Goal: Check status: Check status

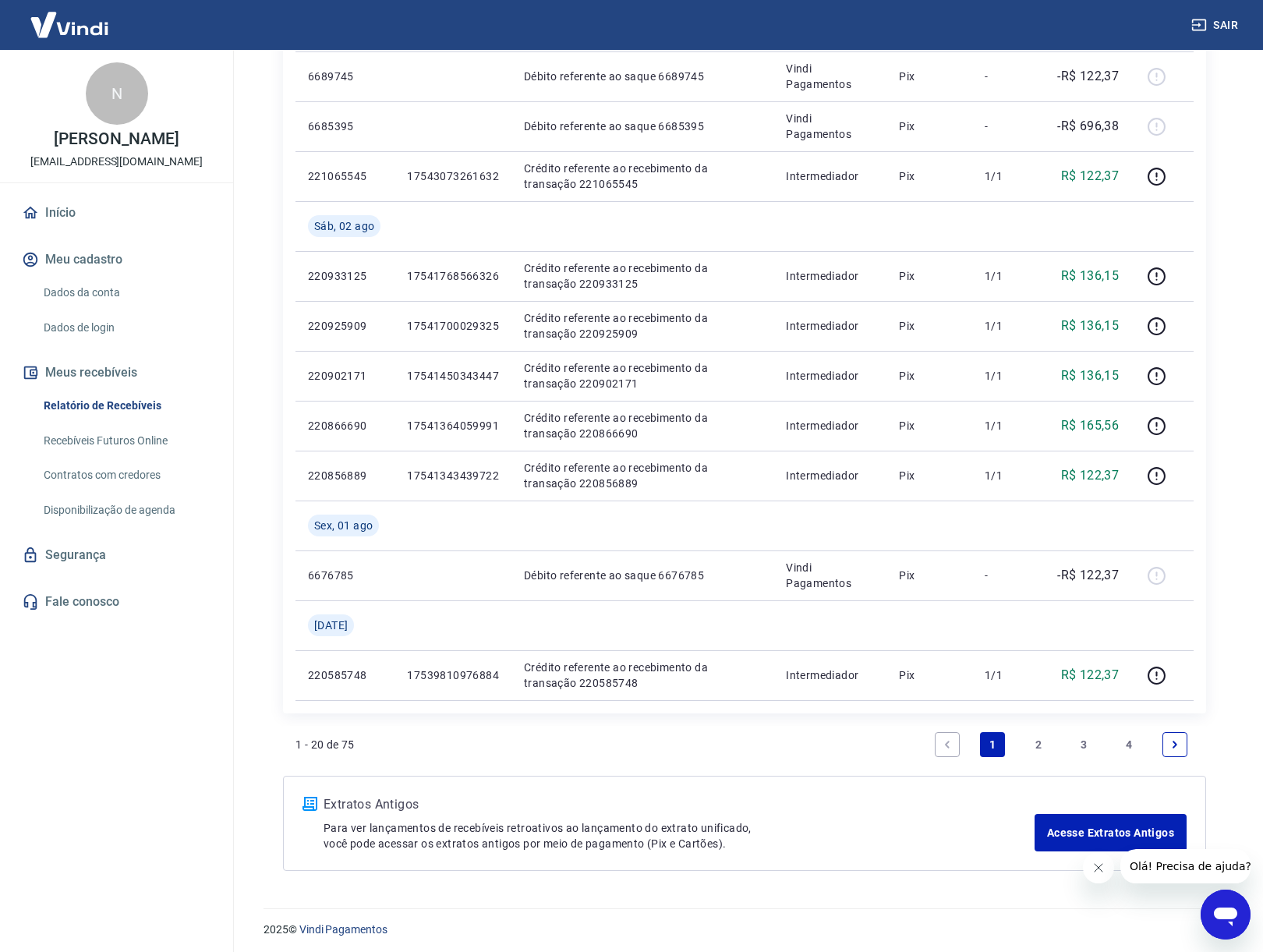
scroll to position [1071, 0]
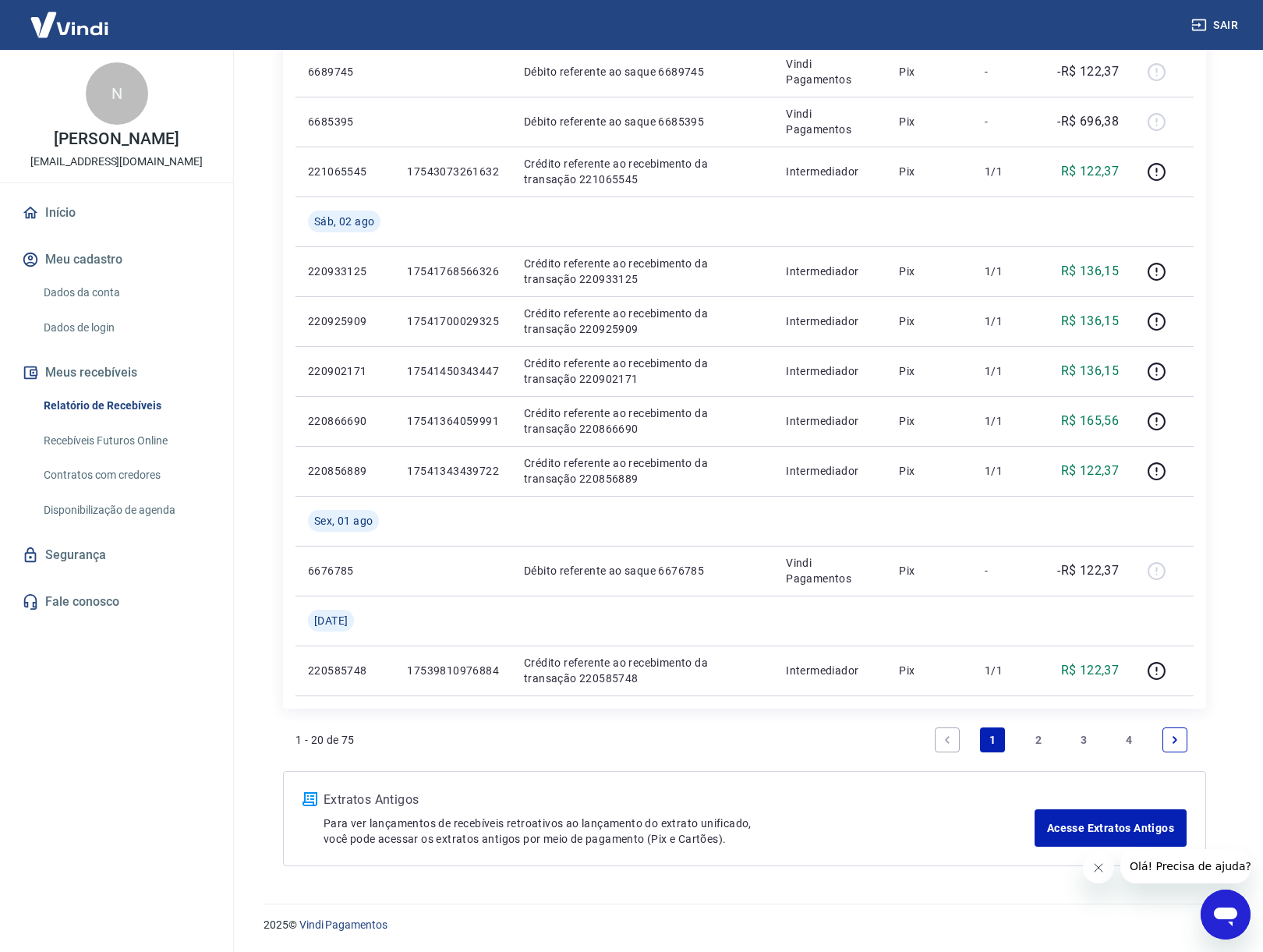
click at [1050, 747] on link "2" at bounding box center [1038, 740] width 25 height 25
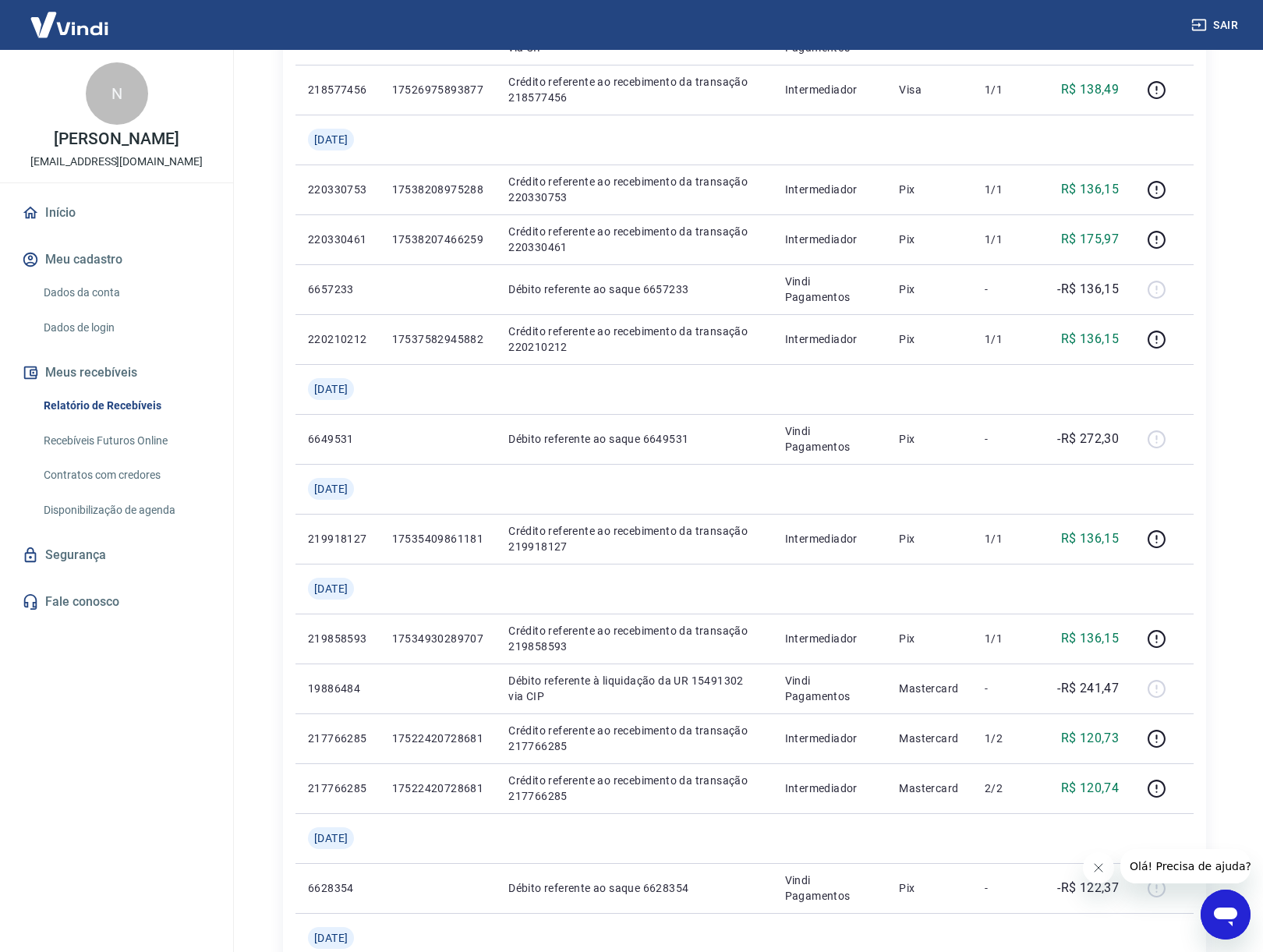
scroll to position [552, 0]
click at [154, 438] on link "Recebíveis Futuros Online" at bounding box center [126, 441] width 177 height 32
click at [949, 0] on div "Sair" at bounding box center [631, 25] width 1263 height 50
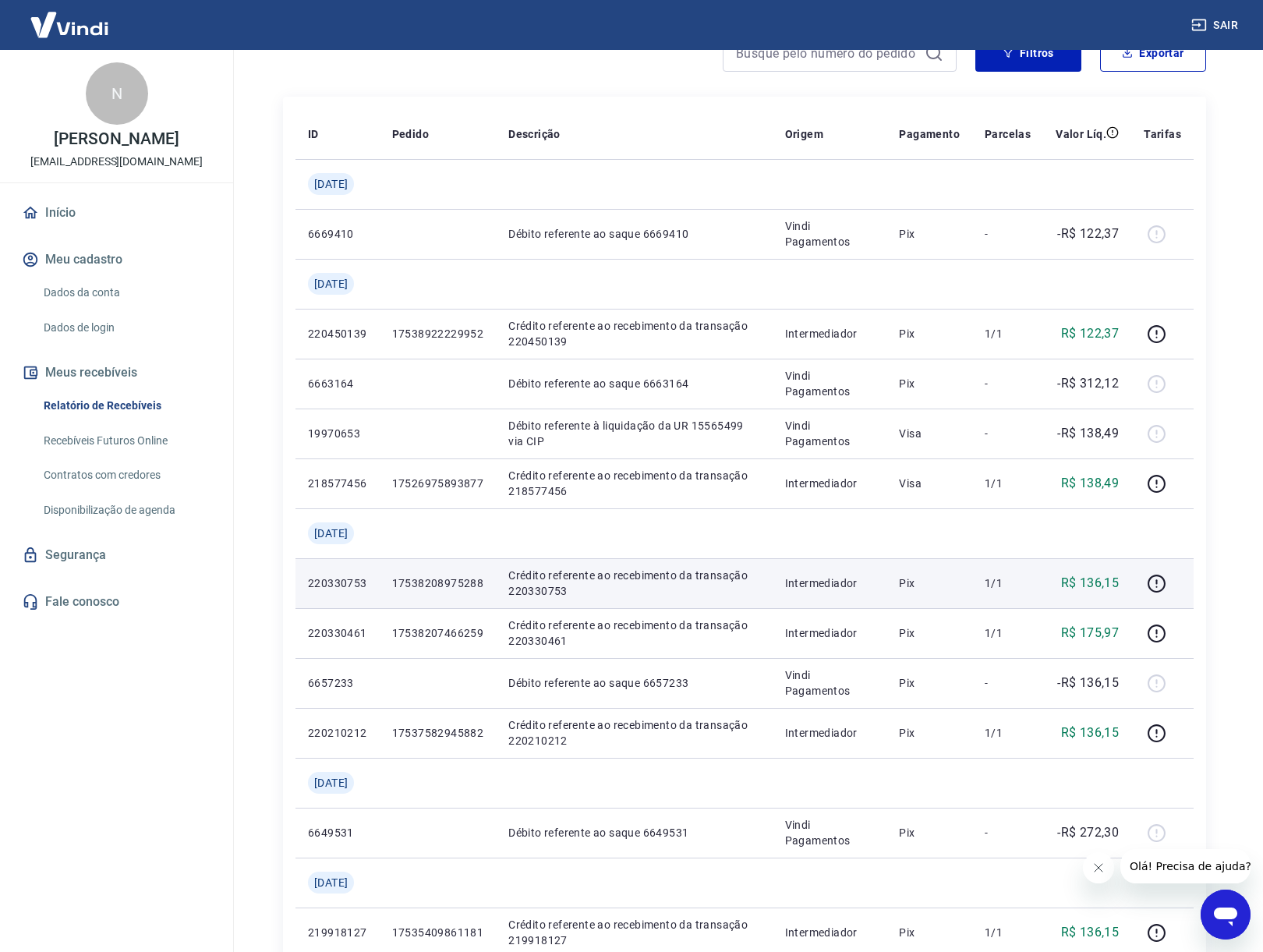
scroll to position [77, 0]
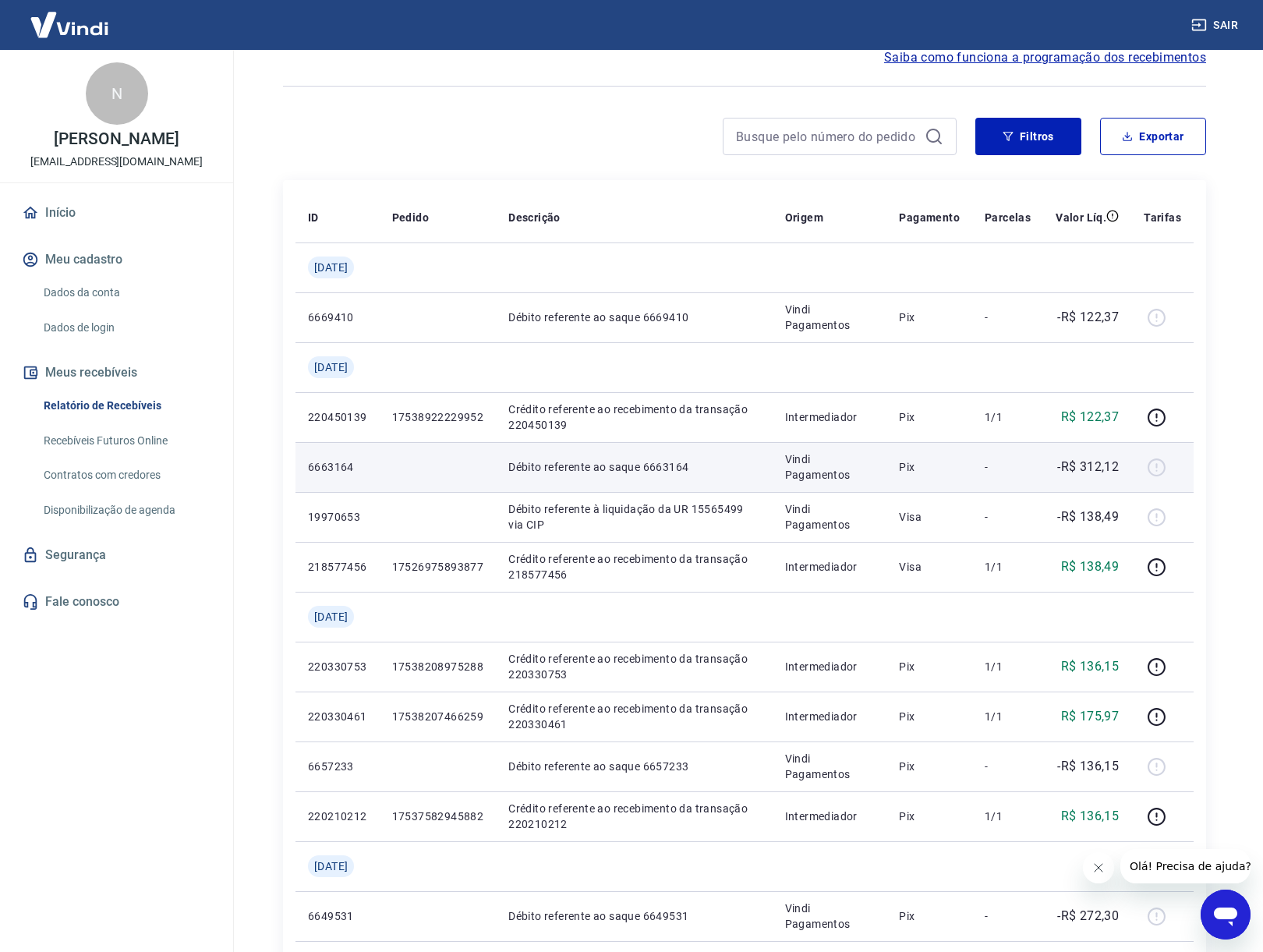
drag, startPoint x: 351, startPoint y: 464, endPoint x: 332, endPoint y: 463, distance: 19.0
click at [351, 464] on p "6663164" at bounding box center [337, 466] width 59 height 15
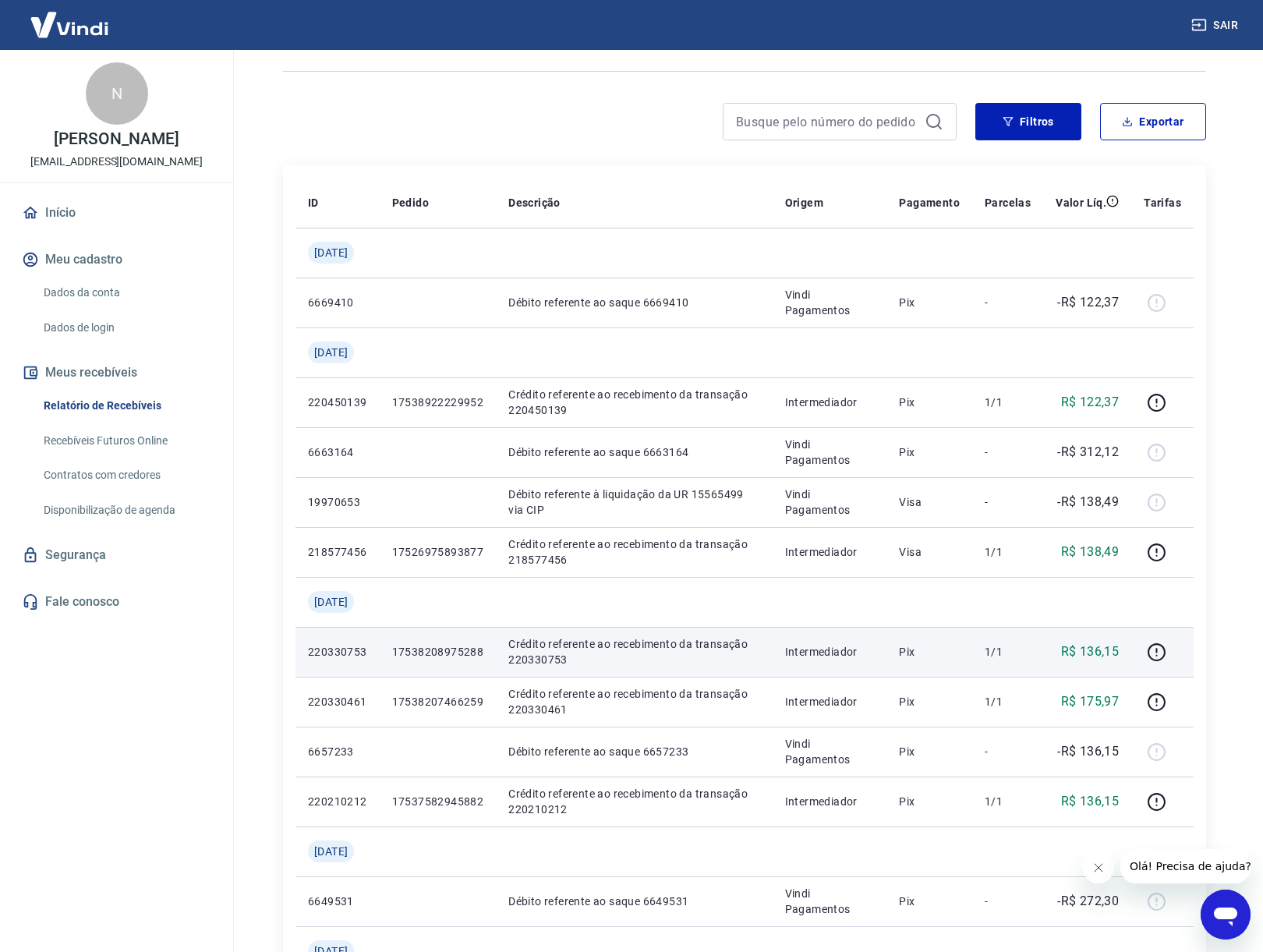
scroll to position [182, 0]
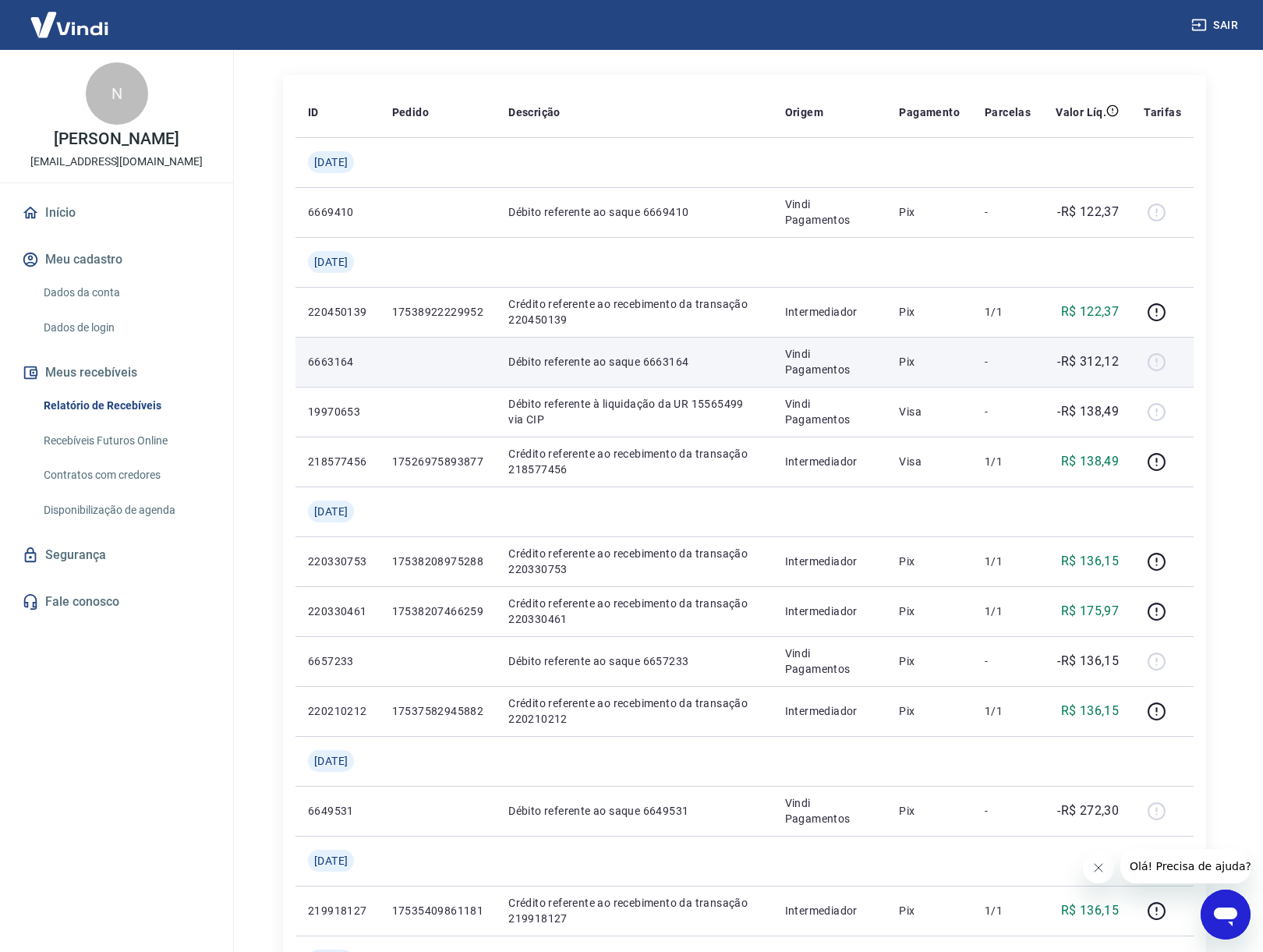
click at [328, 360] on p "6663164" at bounding box center [337, 361] width 59 height 15
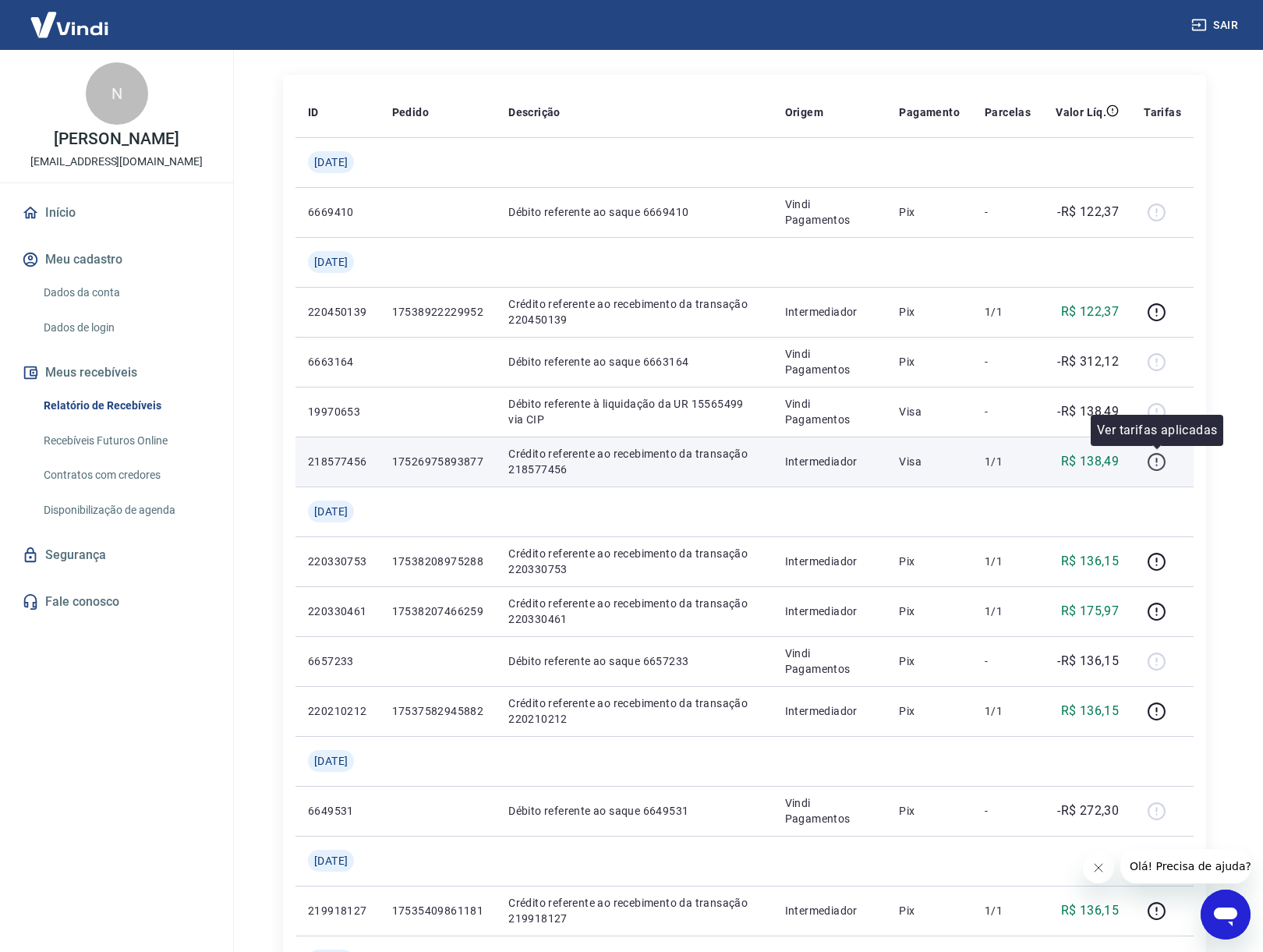
click at [1159, 461] on icon "button" at bounding box center [1156, 462] width 20 height 20
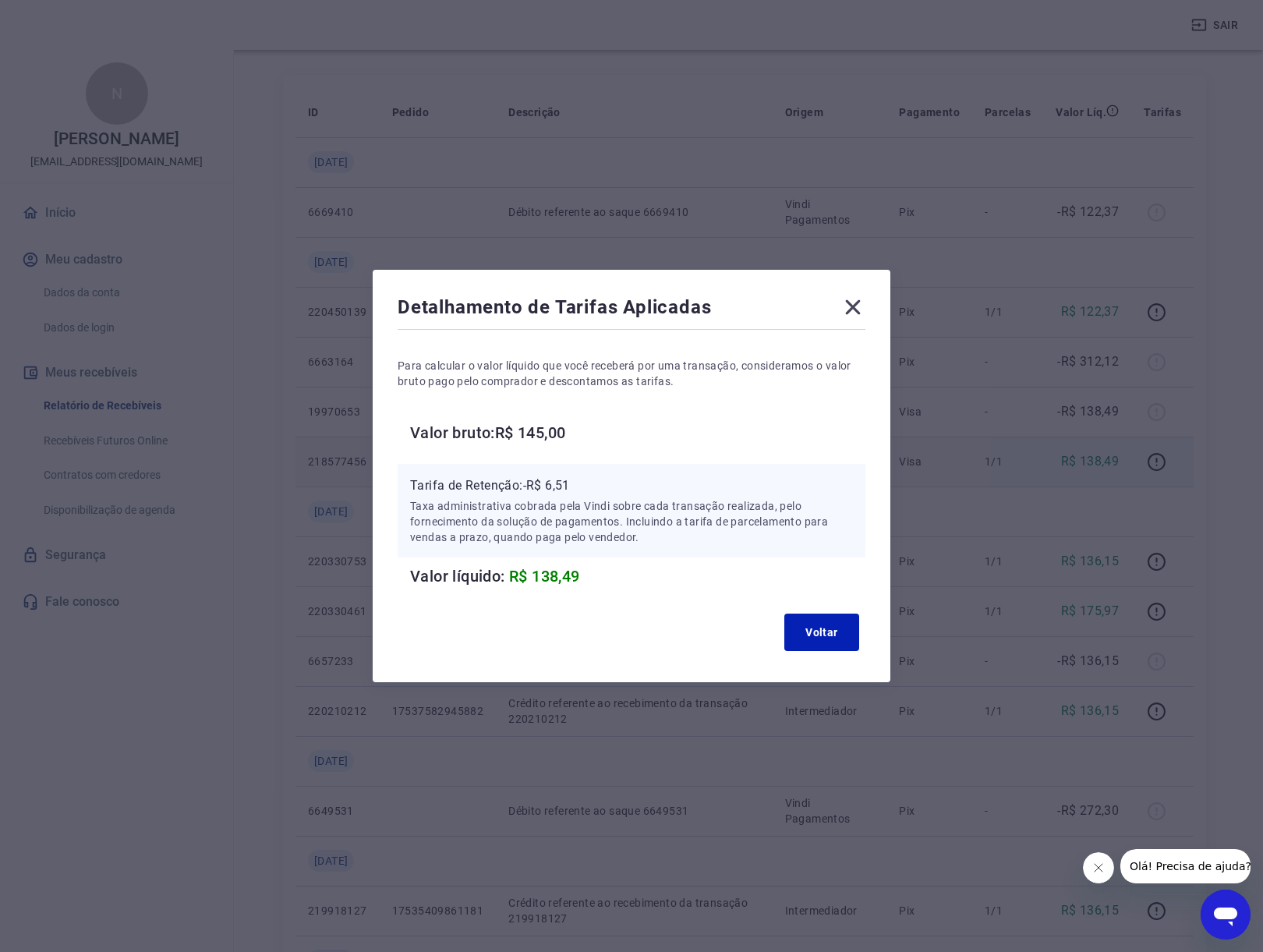
click at [859, 308] on icon at bounding box center [853, 308] width 15 height 15
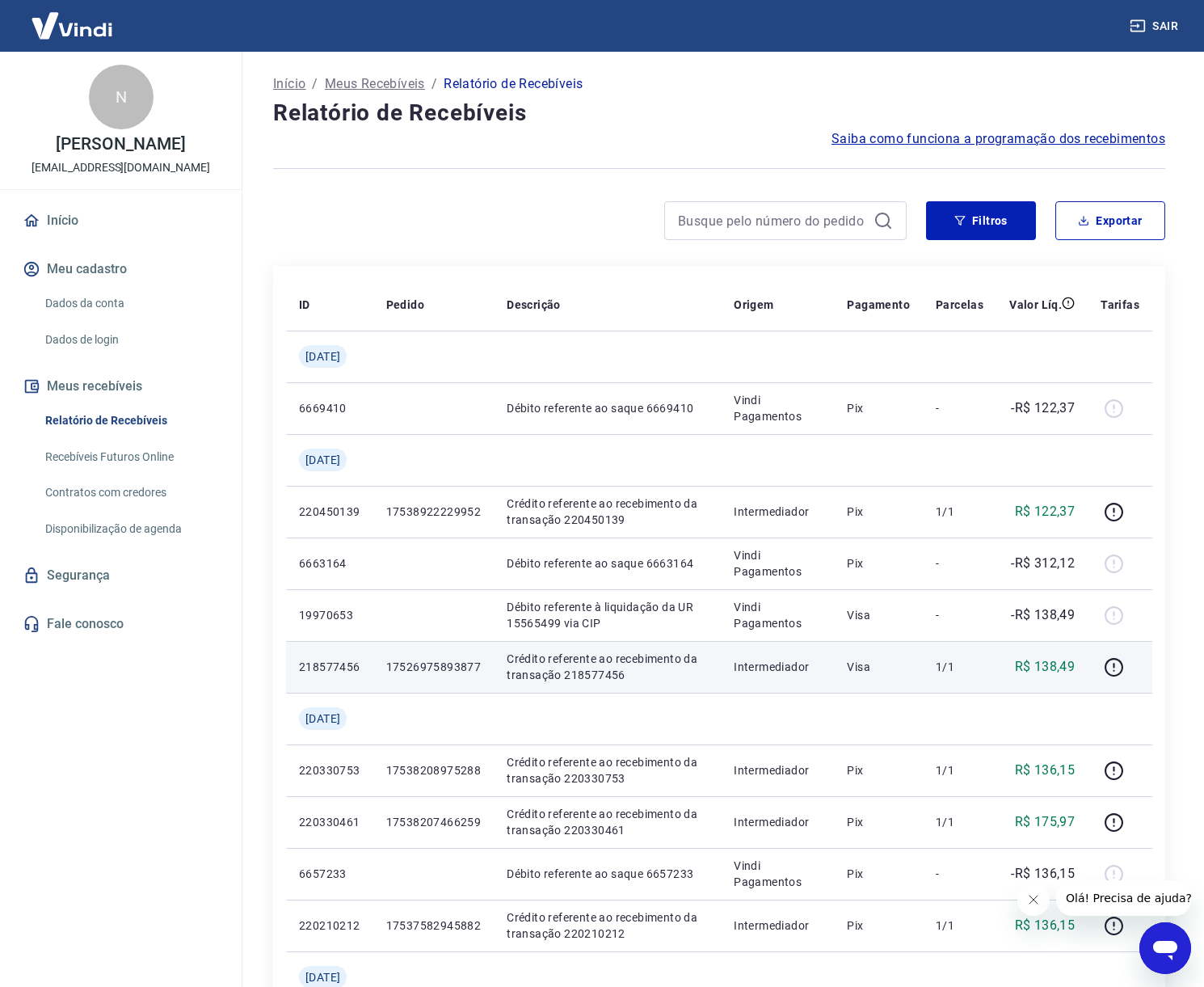
scroll to position [1162, 0]
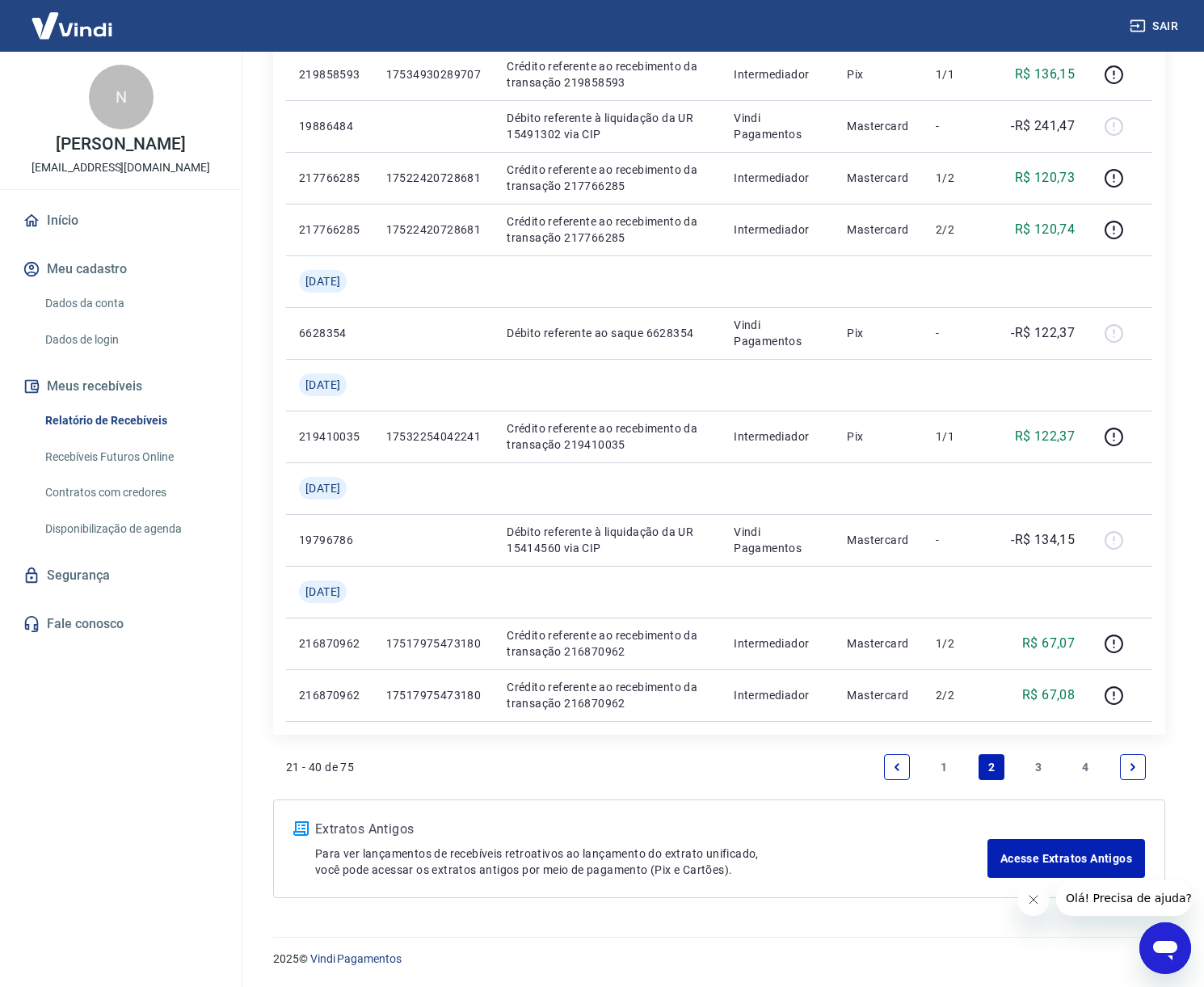
click at [943, 767] on link "1" at bounding box center [943, 767] width 26 height 26
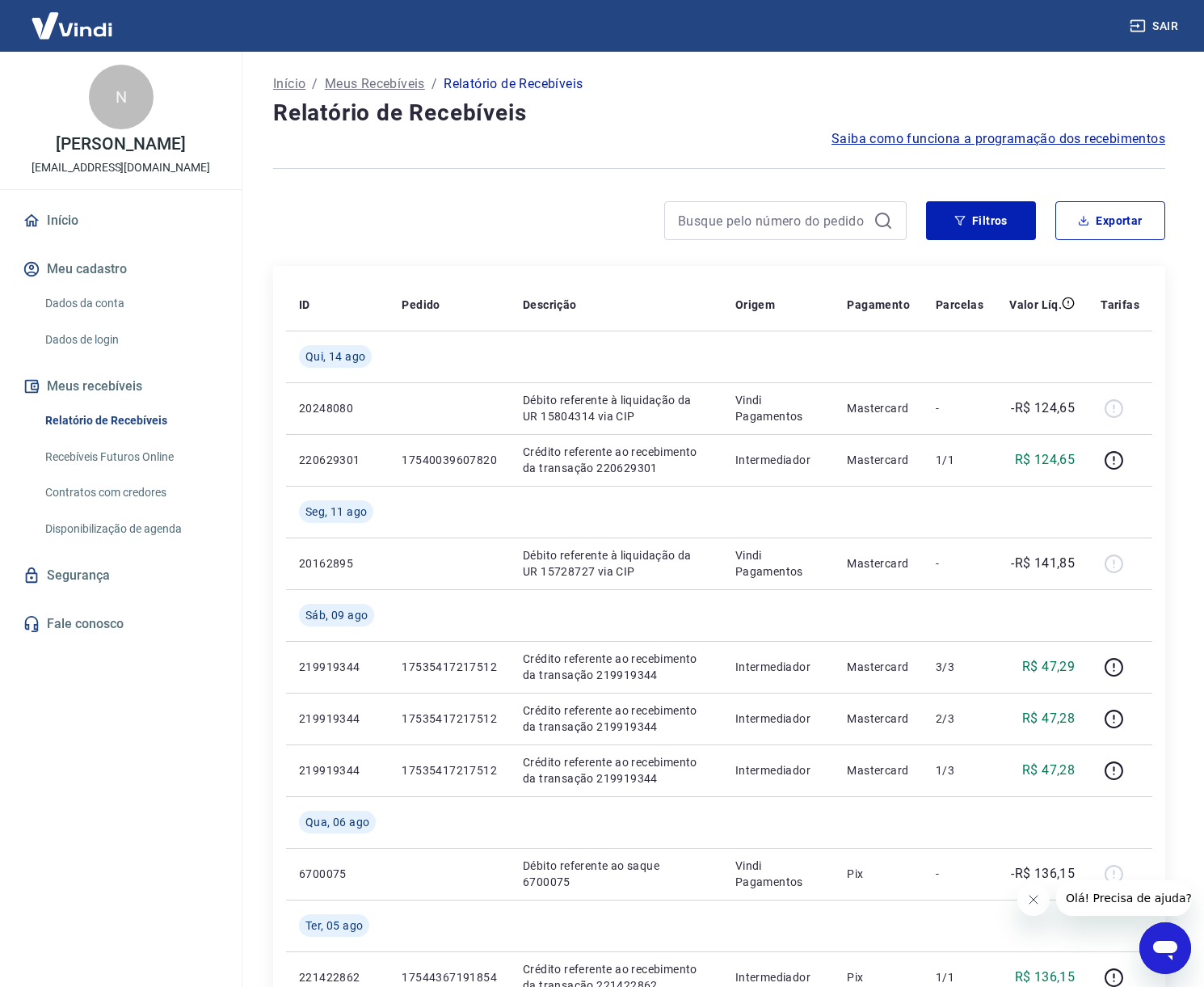
scroll to position [1110, 0]
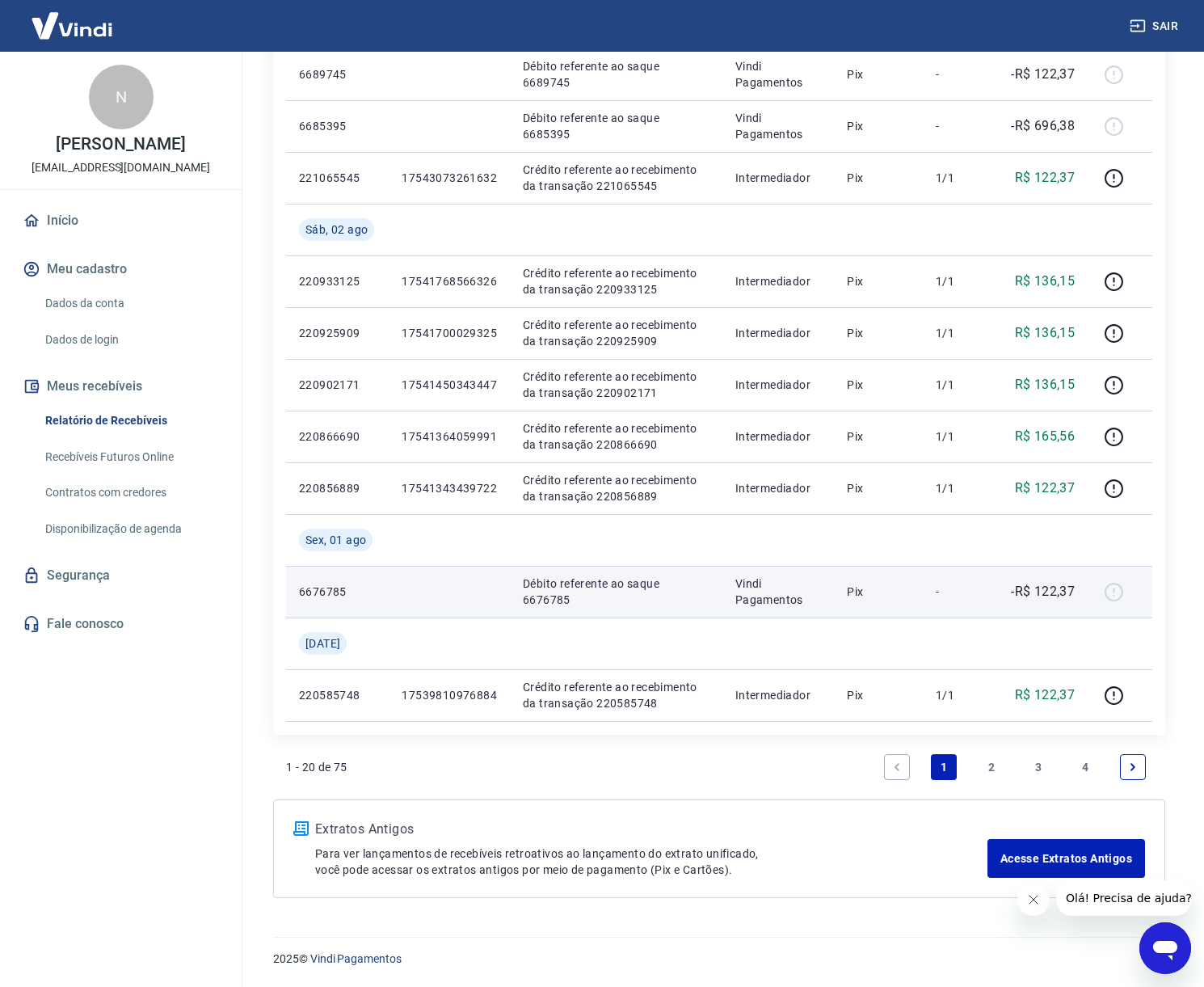
click at [317, 591] on p "6676785" at bounding box center [337, 591] width 77 height 16
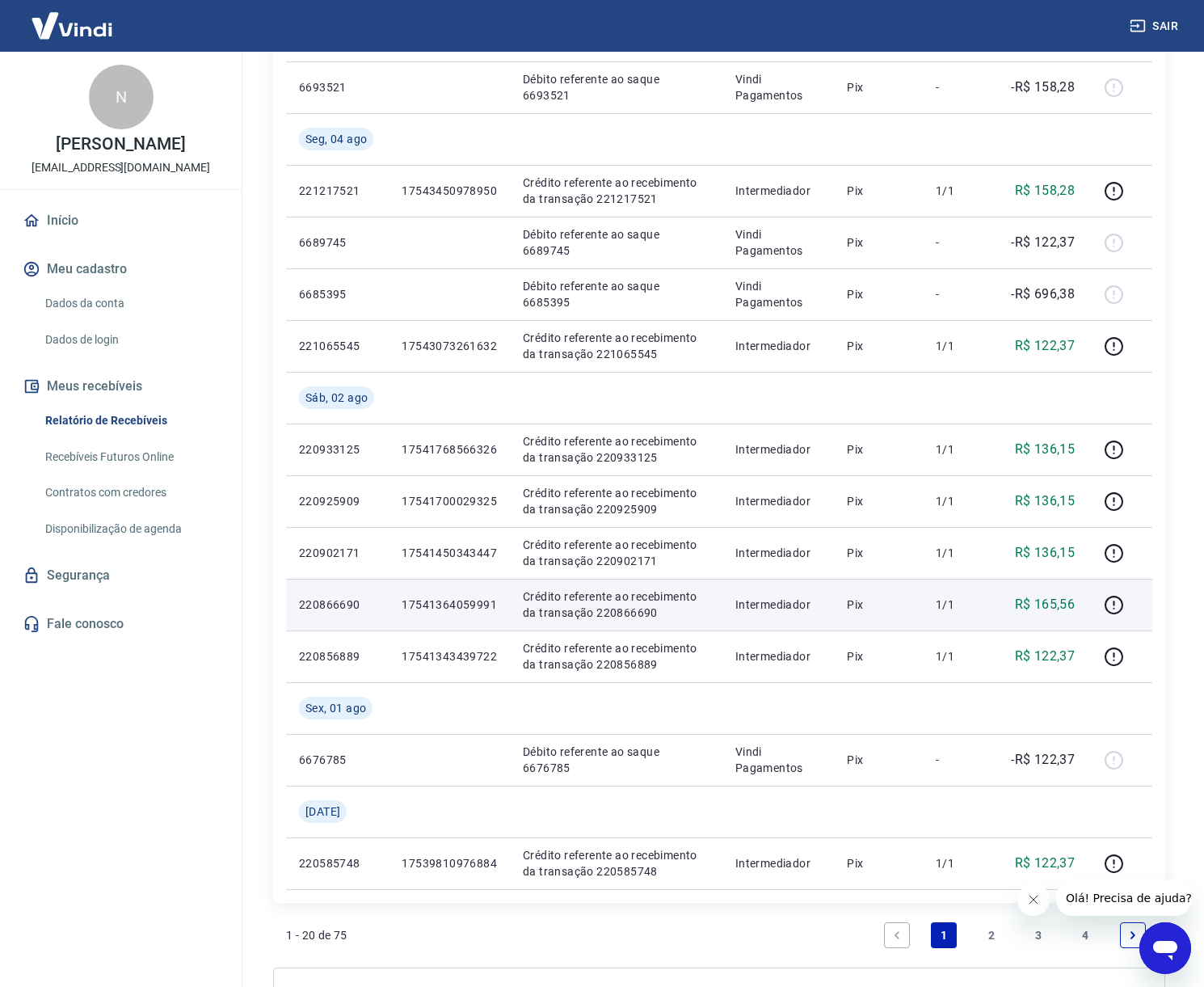
scroll to position [938, 0]
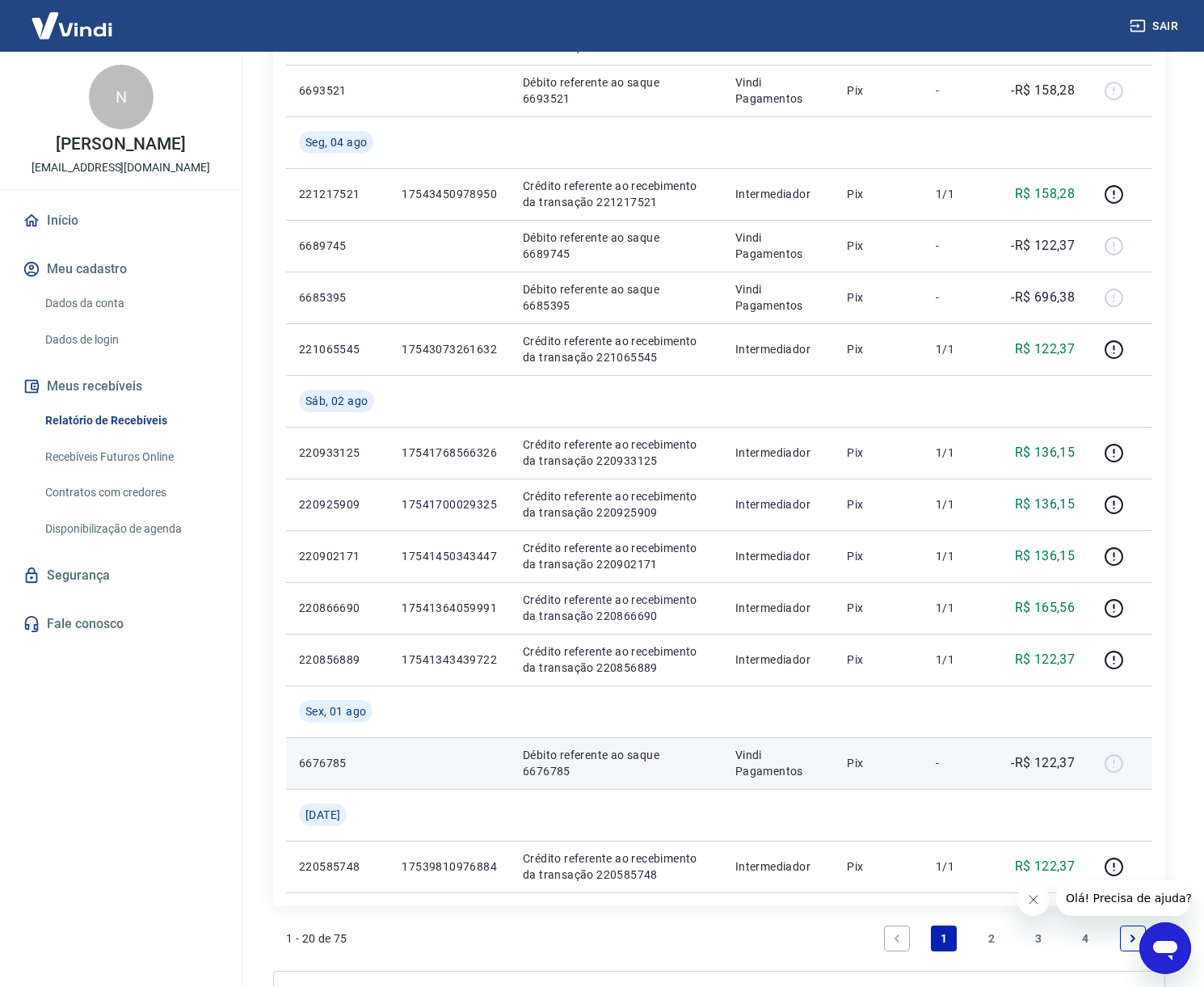
click at [343, 746] on td "6676785" at bounding box center [337, 763] width 103 height 52
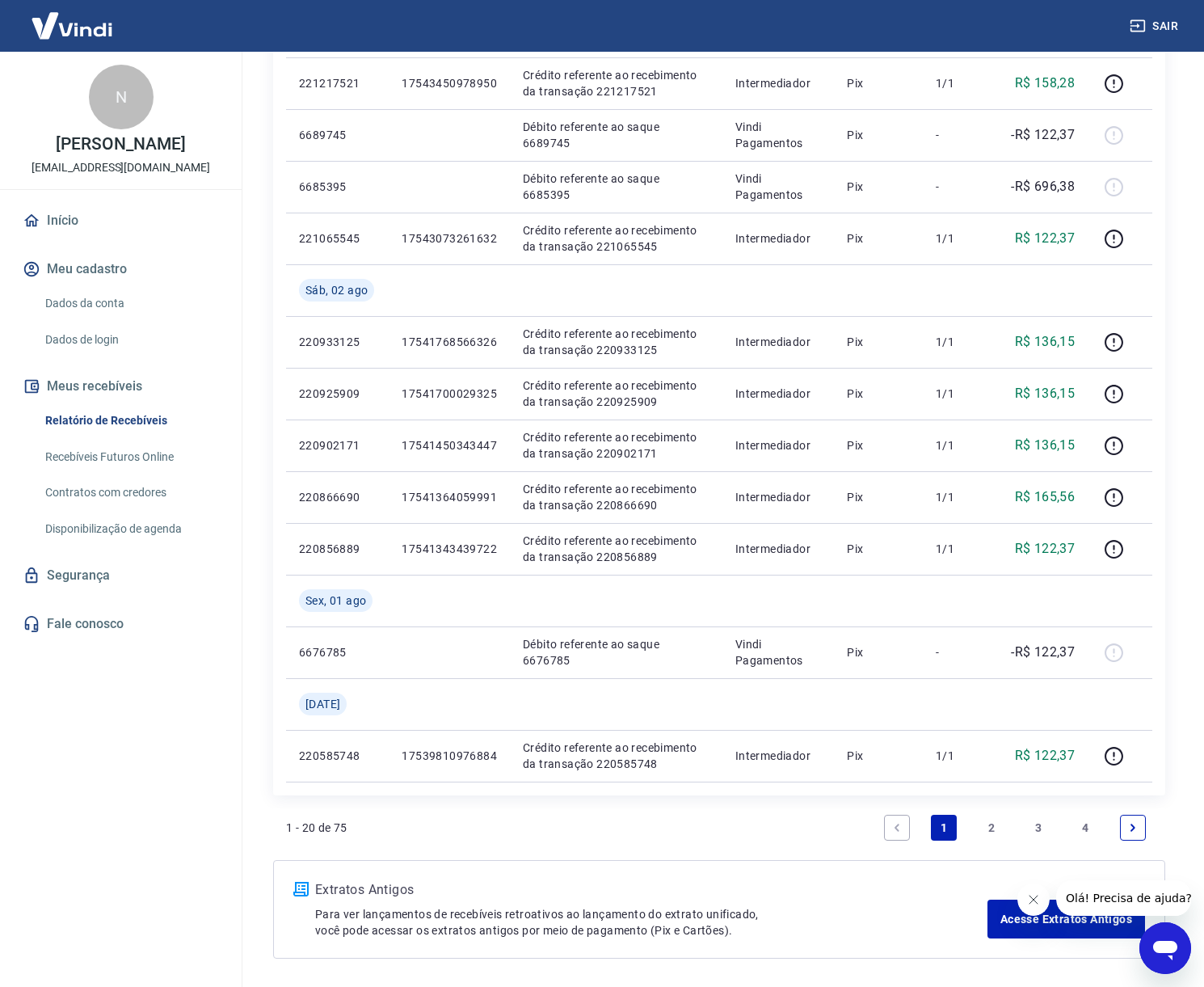
scroll to position [1030, 0]
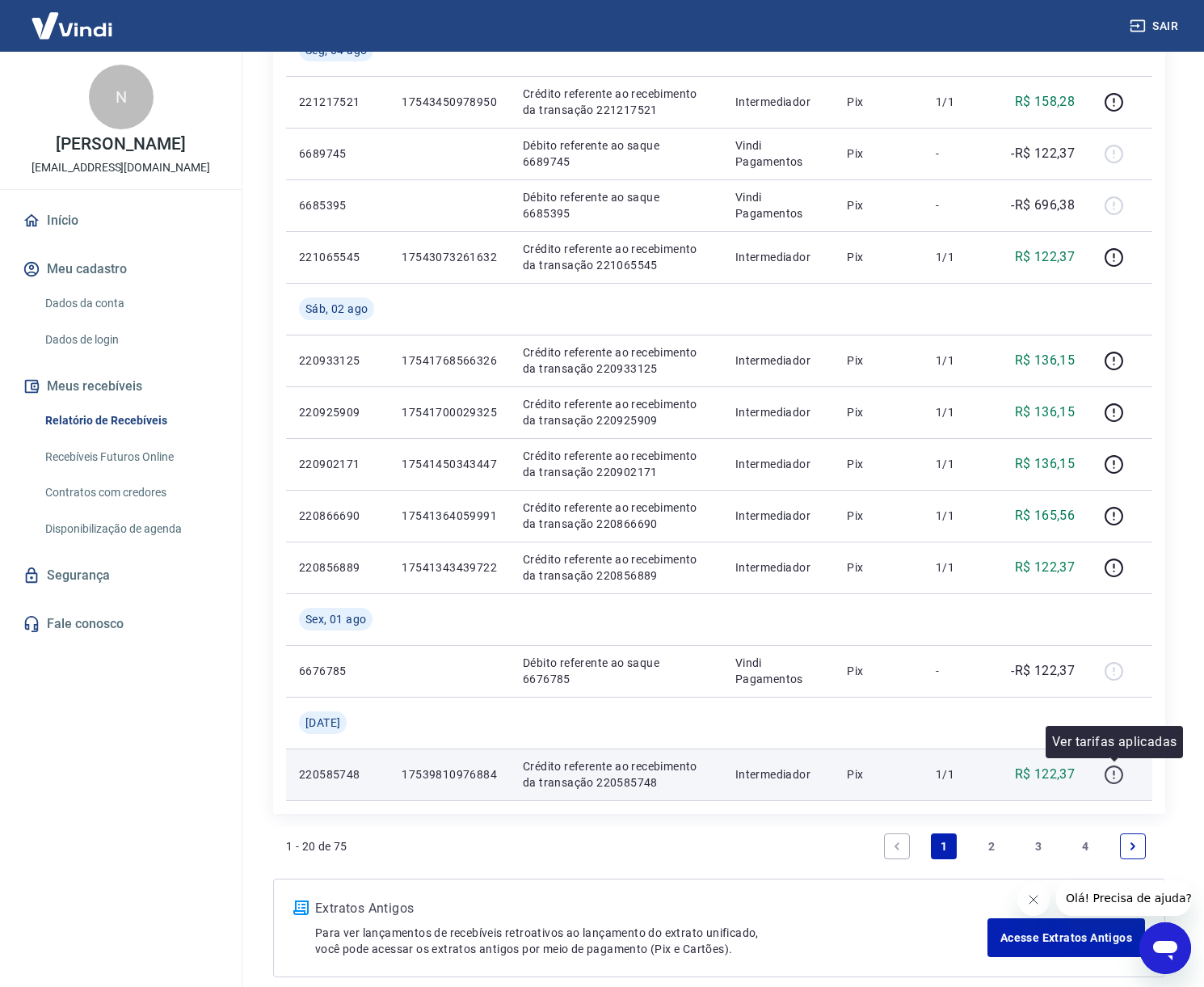
click at [1106, 775] on icon "button" at bounding box center [1114, 774] width 18 height 18
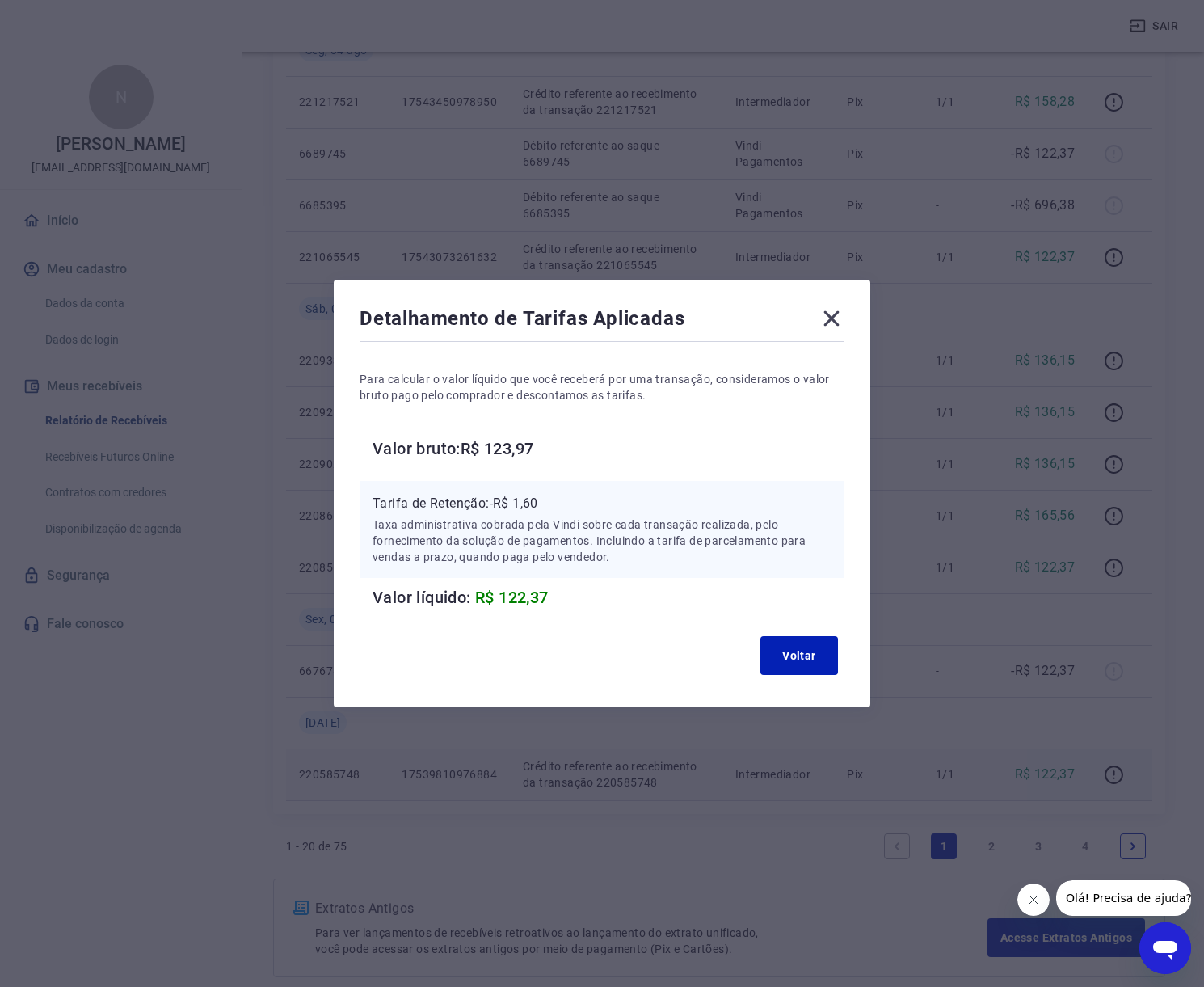
click at [839, 318] on icon at bounding box center [832, 319] width 16 height 16
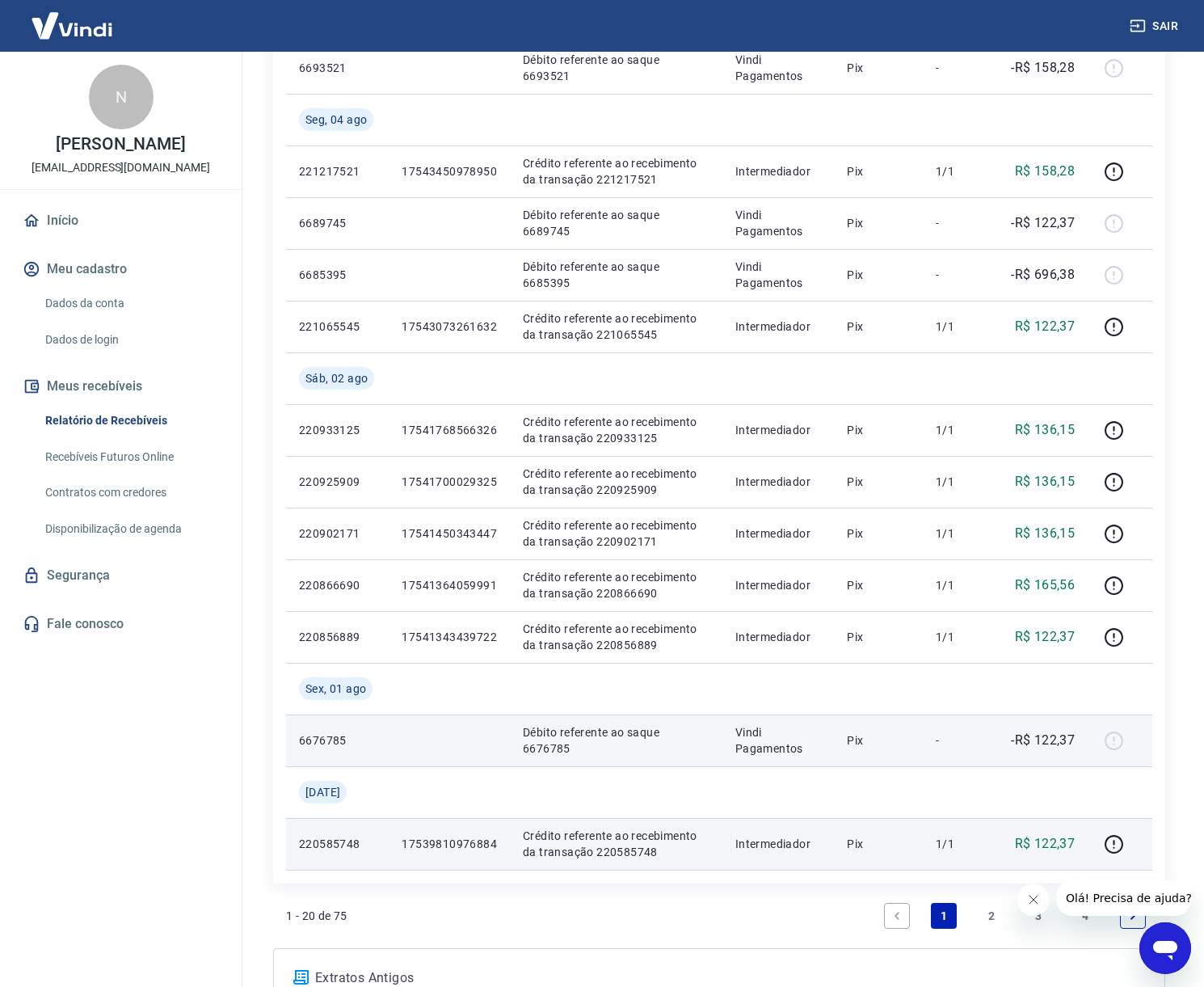
scroll to position [957, 0]
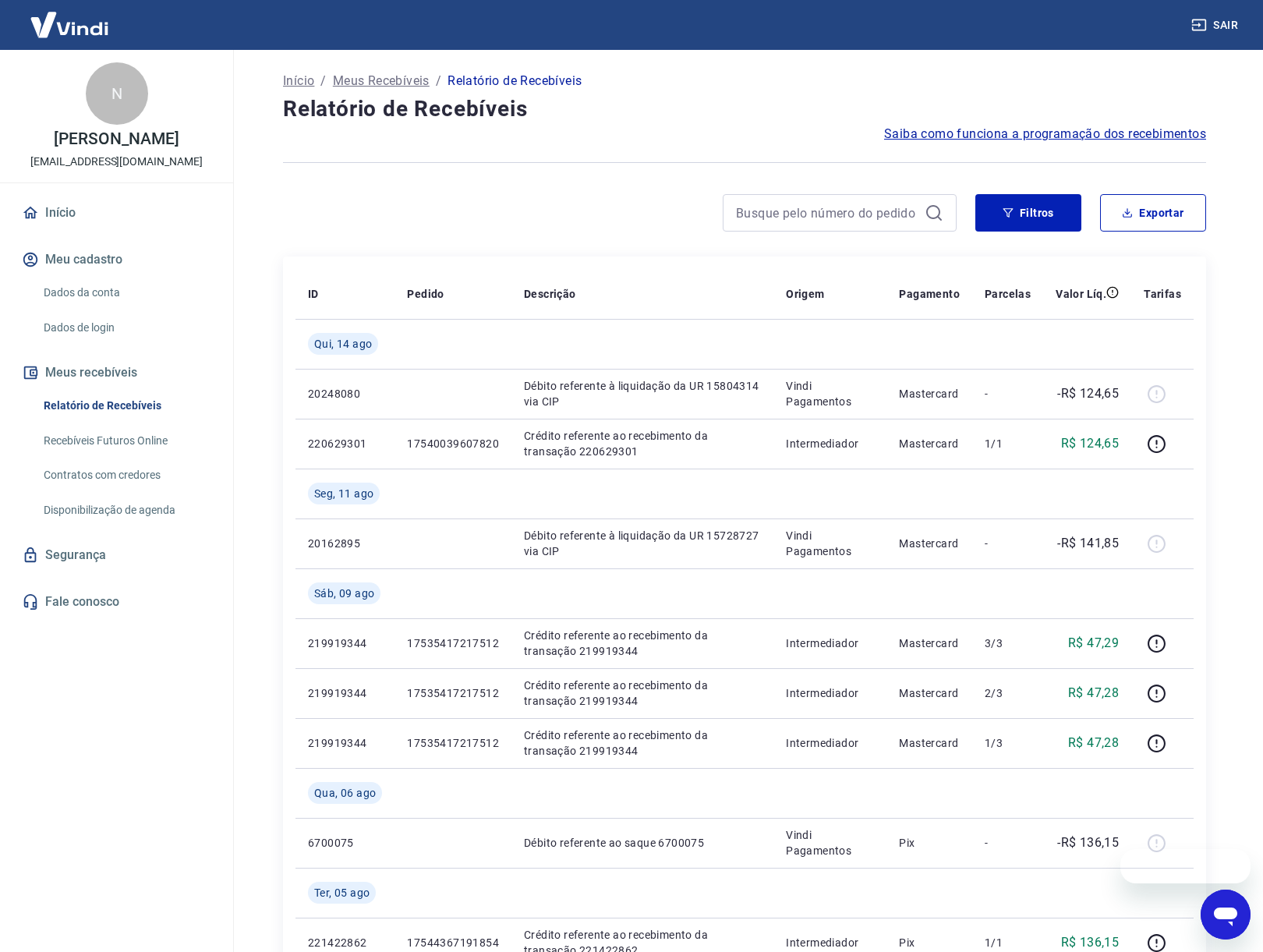
scroll to position [3, 0]
